Goal: Register for event/course

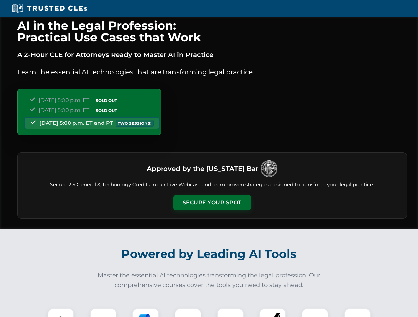
click at [212, 203] on button "Secure Your Spot" at bounding box center [211, 202] width 77 height 15
click at [61, 313] on img at bounding box center [60, 321] width 19 height 19
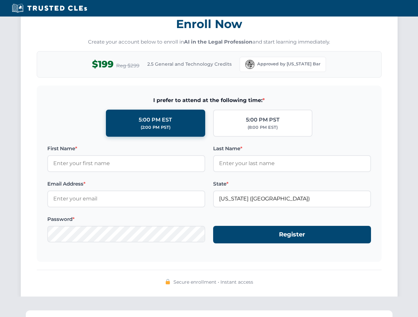
scroll to position [649, 0]
